Goal: Register for event/course

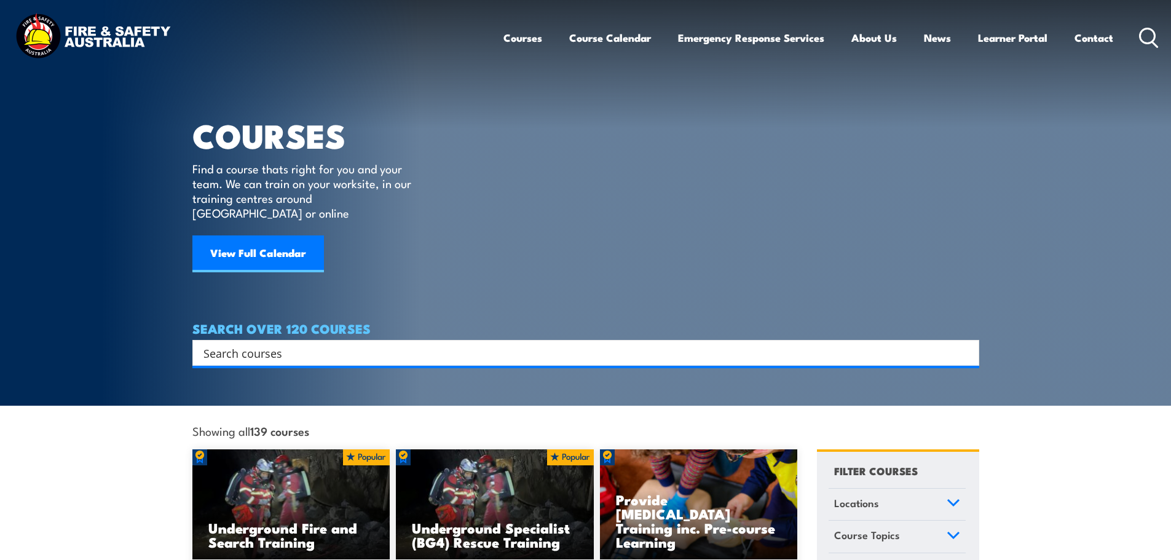
click at [269, 344] on input "Search input" at bounding box center [577, 353] width 749 height 18
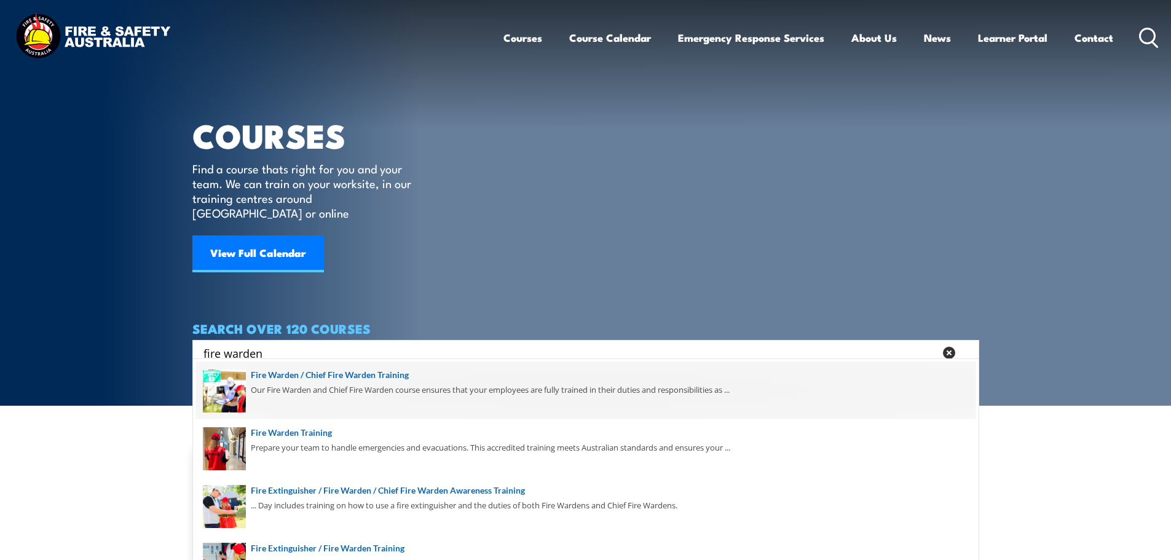
type input "fire warden"
click at [356, 403] on span at bounding box center [585, 390] width 779 height 58
click at [312, 373] on span at bounding box center [585, 390] width 779 height 58
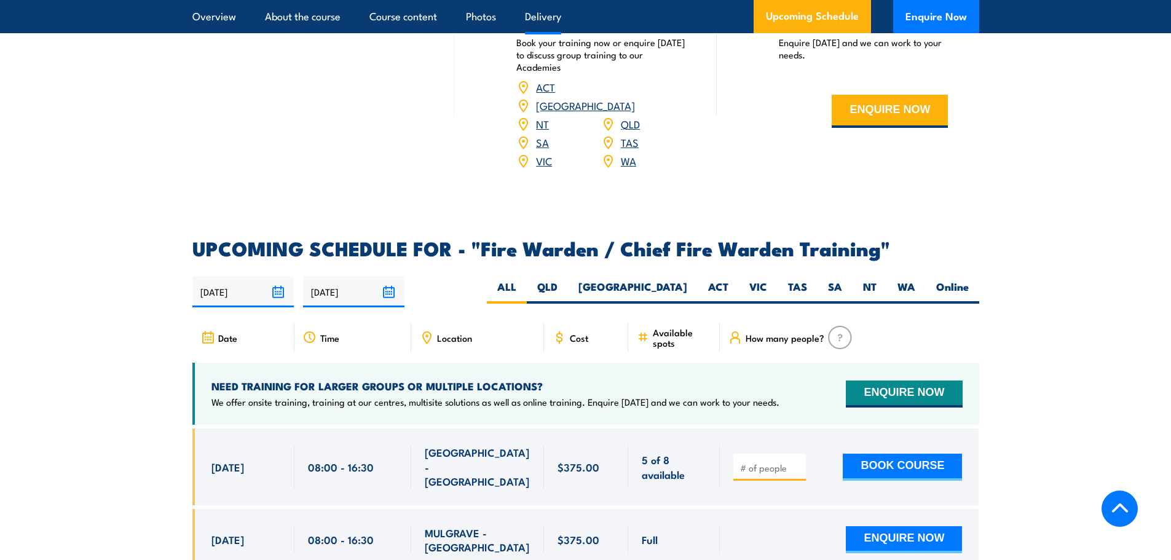
scroll to position [1967, 0]
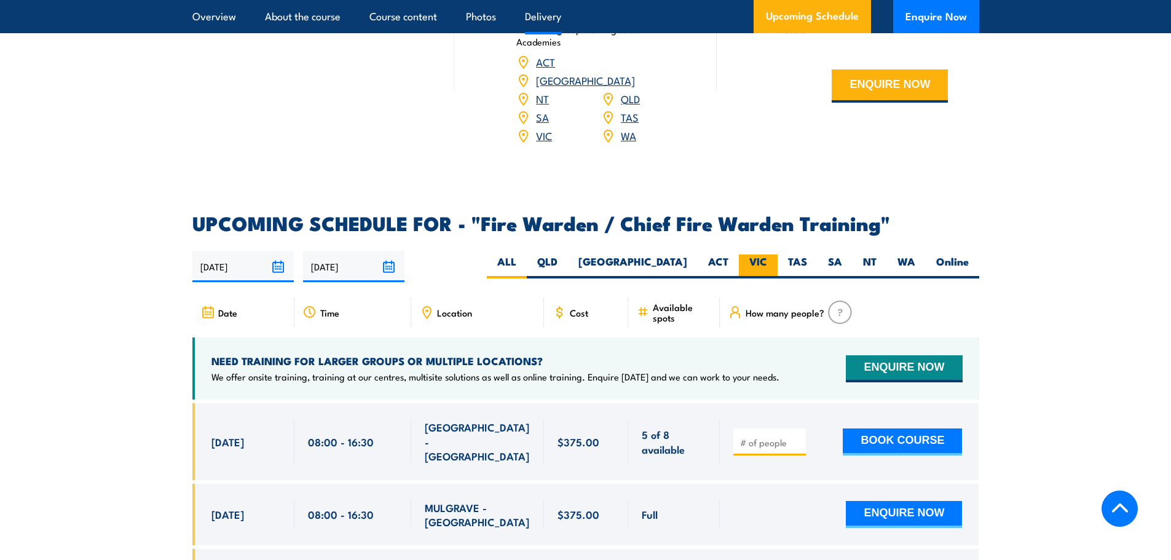
click at [769, 269] on label "VIC" at bounding box center [758, 267] width 39 height 24
click at [769, 262] on input "VIC" at bounding box center [771, 259] width 8 height 8
radio input "true"
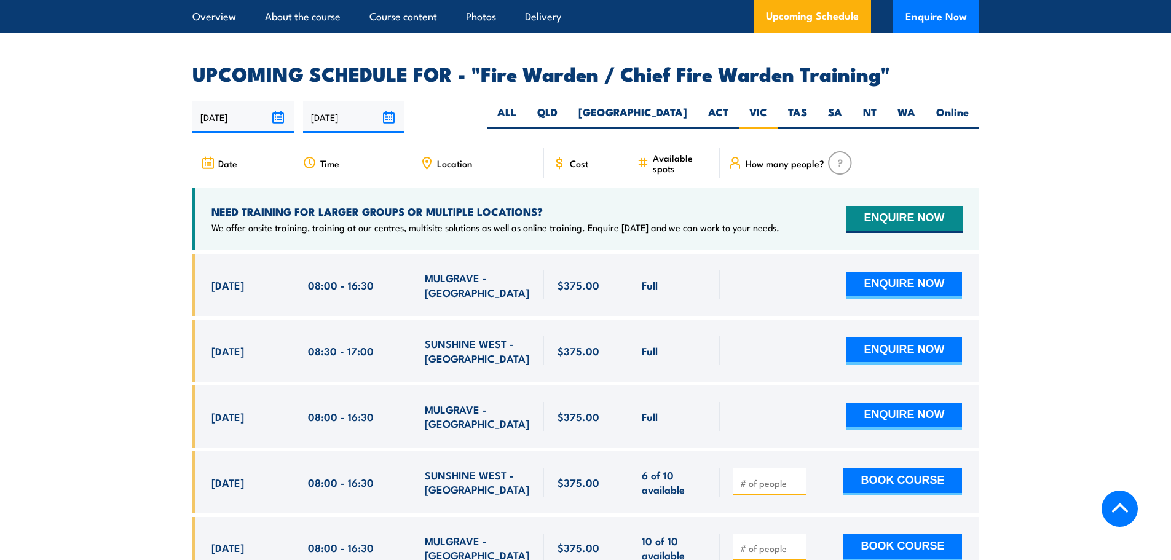
scroll to position [2116, 0]
